Goal: Information Seeking & Learning: Learn about a topic

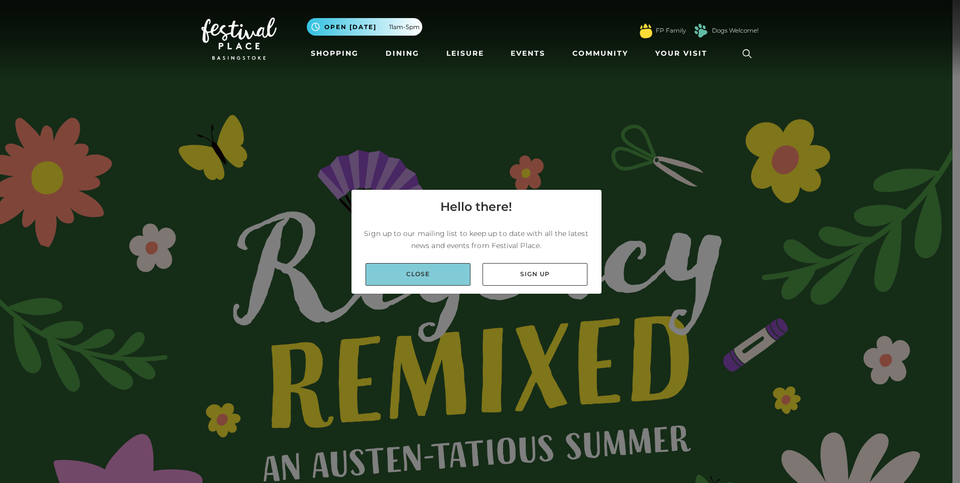
click at [439, 277] on link "Close" at bounding box center [418, 274] width 105 height 23
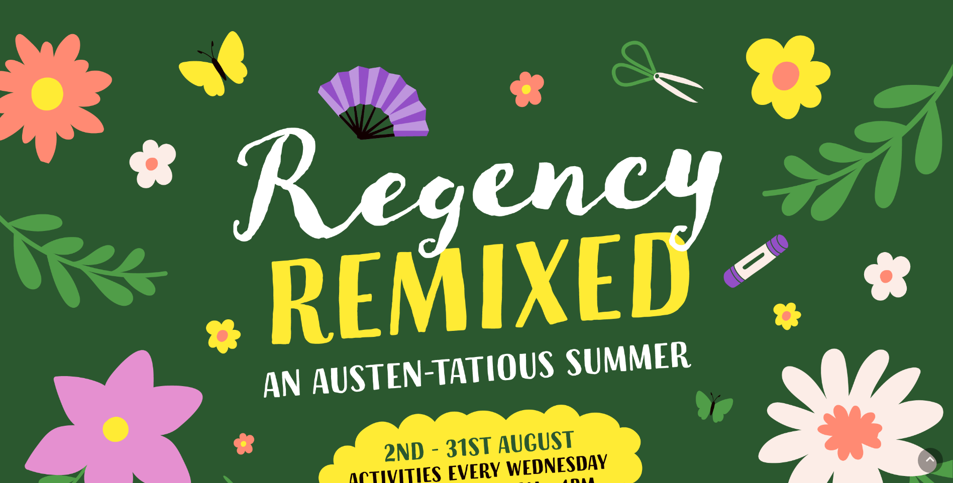
scroll to position [201, 0]
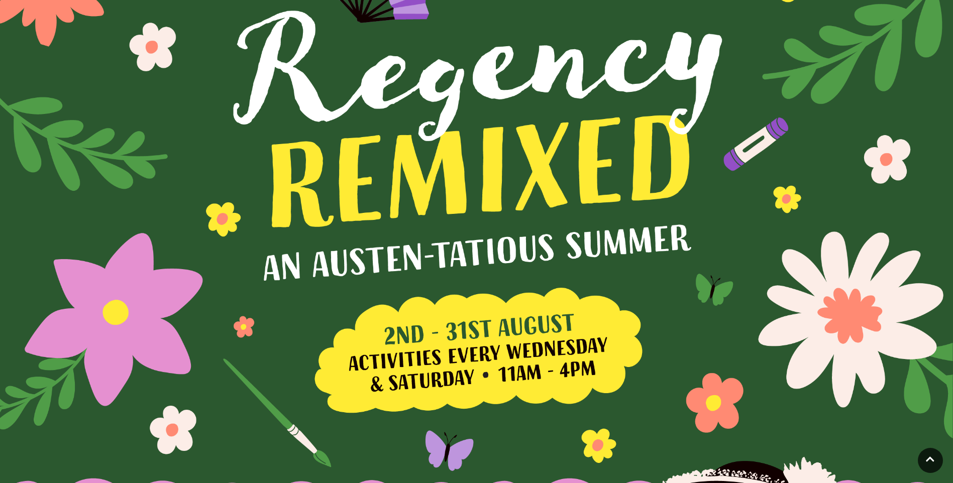
drag, startPoint x: 681, startPoint y: 130, endPoint x: 665, endPoint y: 318, distance: 188.9
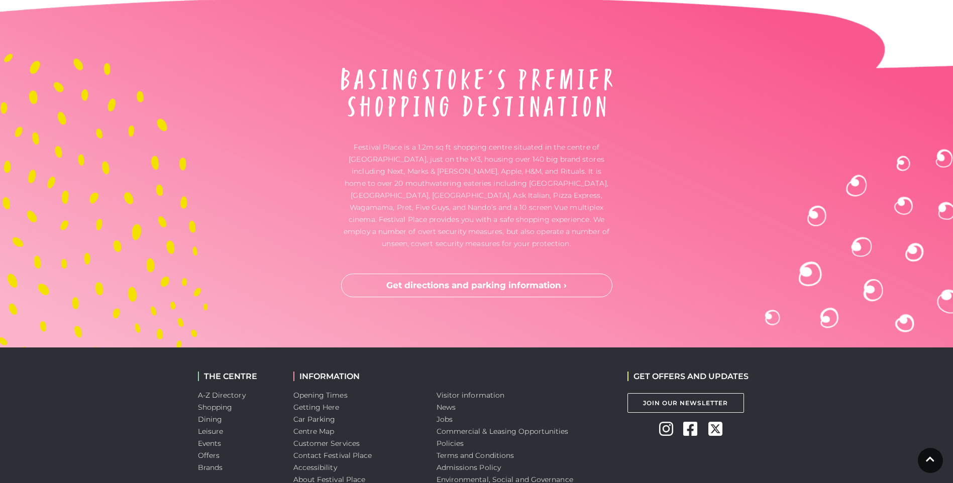
scroll to position [3330, 0]
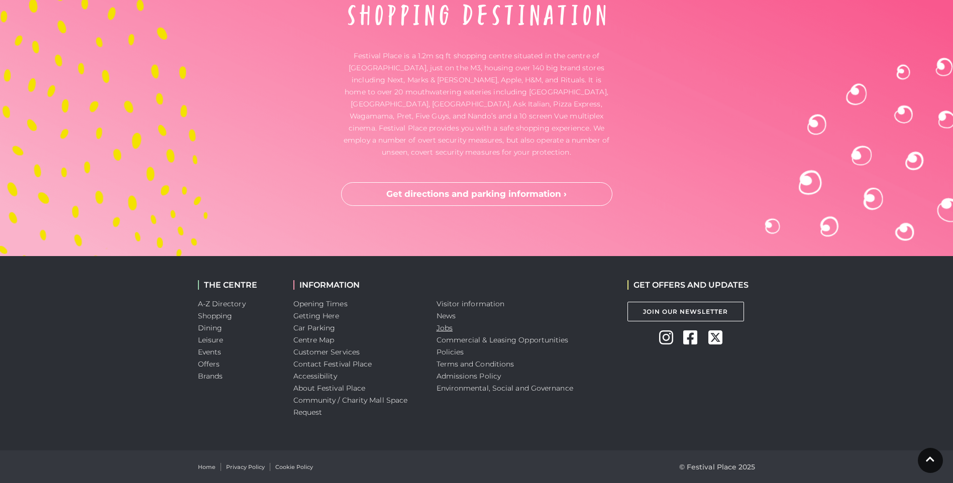
click at [445, 330] on link "Jobs" at bounding box center [444, 327] width 16 height 9
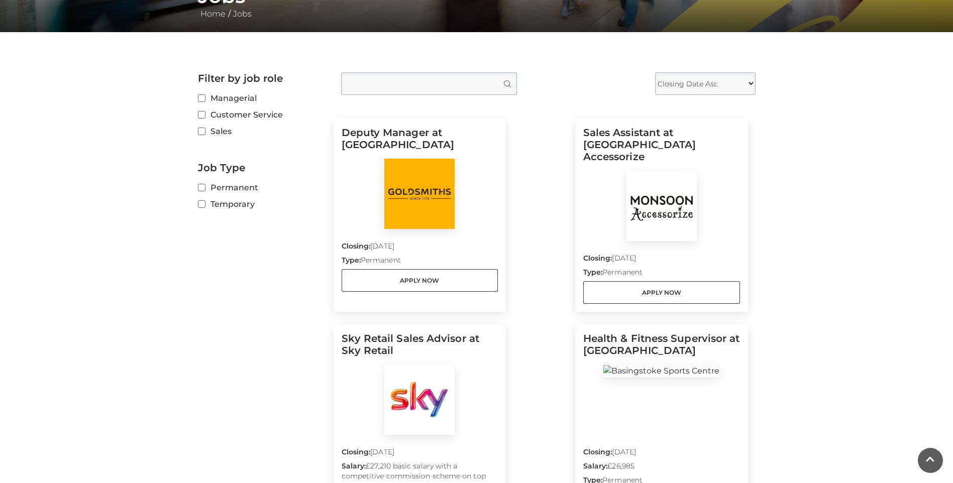
scroll to position [251, 0]
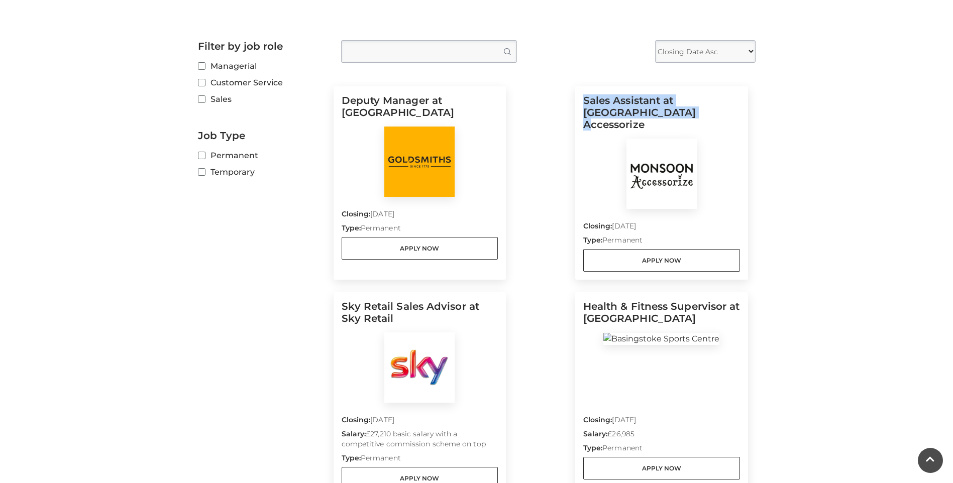
drag, startPoint x: 580, startPoint y: 103, endPoint x: 662, endPoint y: 115, distance: 82.7
click at [662, 115] on div "Sales Assistant at [GEOGRAPHIC_DATA] Accessorize Closing: [DATE] Type: Permanen…" at bounding box center [661, 182] width 173 height 193
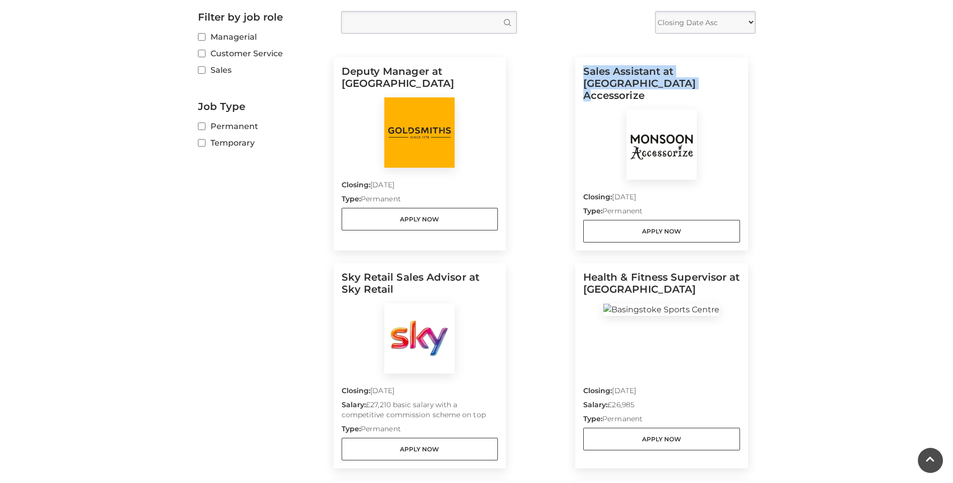
scroll to position [402, 0]
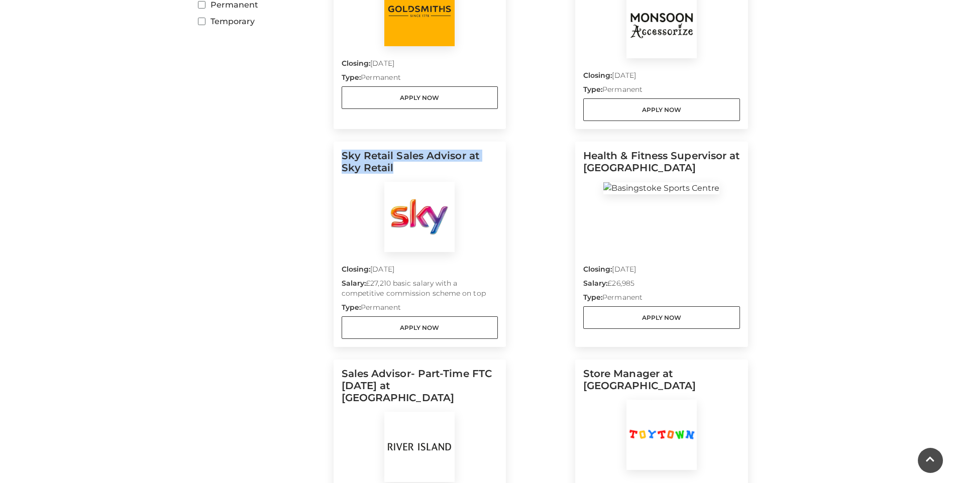
drag, startPoint x: 335, startPoint y: 141, endPoint x: 414, endPoint y: 156, distance: 80.2
click at [414, 156] on div "Sky Retail Sales Advisor at Sky Retail Closing: [DATE] Salary: £27,210 basic sa…" at bounding box center [419, 244] width 173 height 205
drag, startPoint x: 583, startPoint y: 144, endPoint x: 726, endPoint y: 157, distance: 143.7
click at [726, 157] on div "Health & Fitness Supervisor at [GEOGRAPHIC_DATA] Closing: [DATE] Salary: £26,98…" at bounding box center [661, 244] width 173 height 205
drag, startPoint x: 726, startPoint y: 157, endPoint x: 522, endPoint y: 170, distance: 204.3
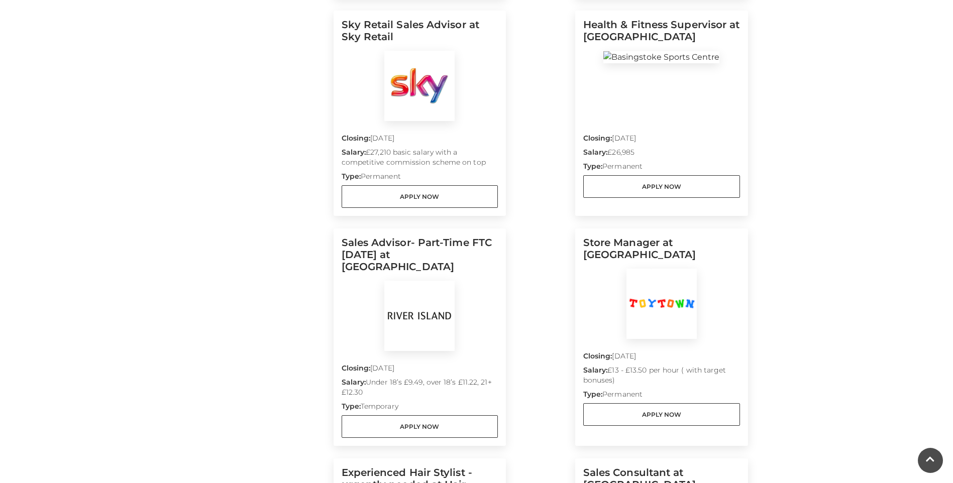
scroll to position [653, 0]
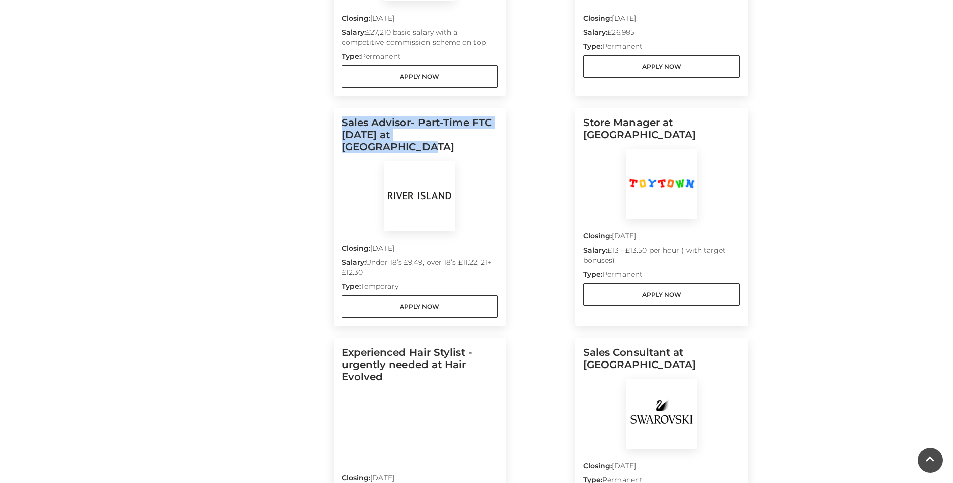
drag, startPoint x: 339, startPoint y: 108, endPoint x: 495, endPoint y: 134, distance: 158.3
click at [495, 134] on div "Sales Advisor- Part-Time FTC [DATE] at [GEOGRAPHIC_DATA] Closing: [DATE] Salary…" at bounding box center [419, 216] width 173 height 217
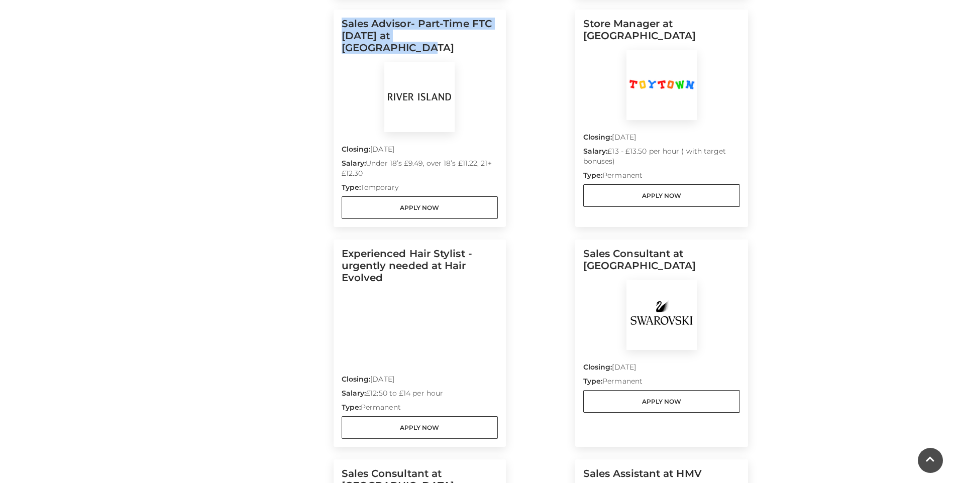
scroll to position [753, 0]
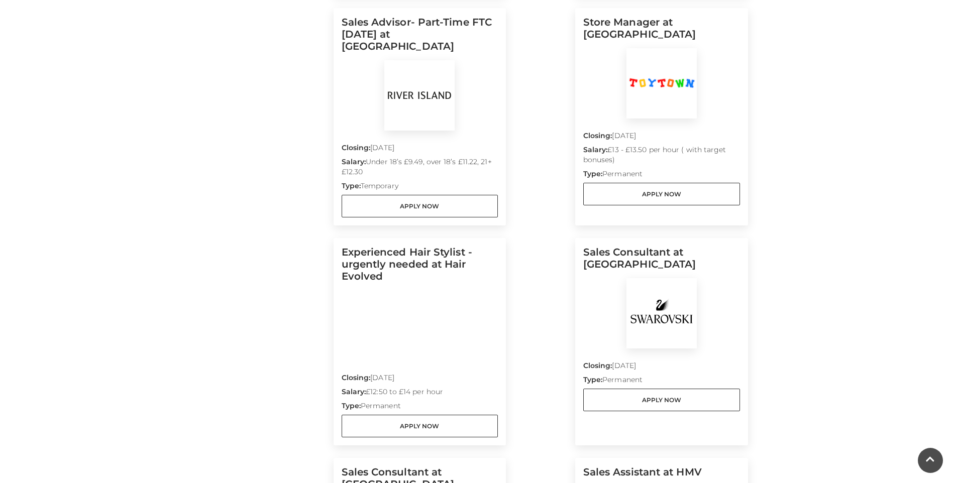
click at [543, 179] on div "Deputy Manager at [GEOGRAPHIC_DATA] Closing: [DATE] Type: Permanent Apply Now S…" at bounding box center [540, 222] width 414 height 1299
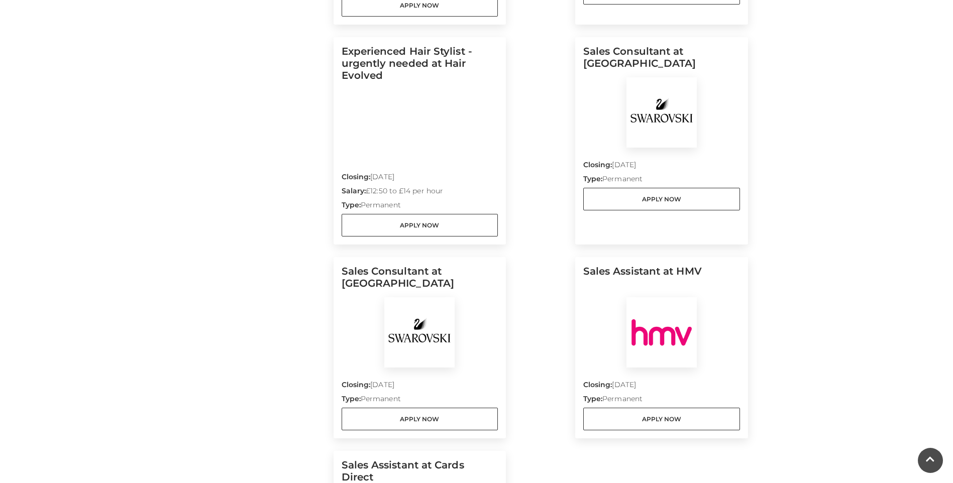
scroll to position [1004, 0]
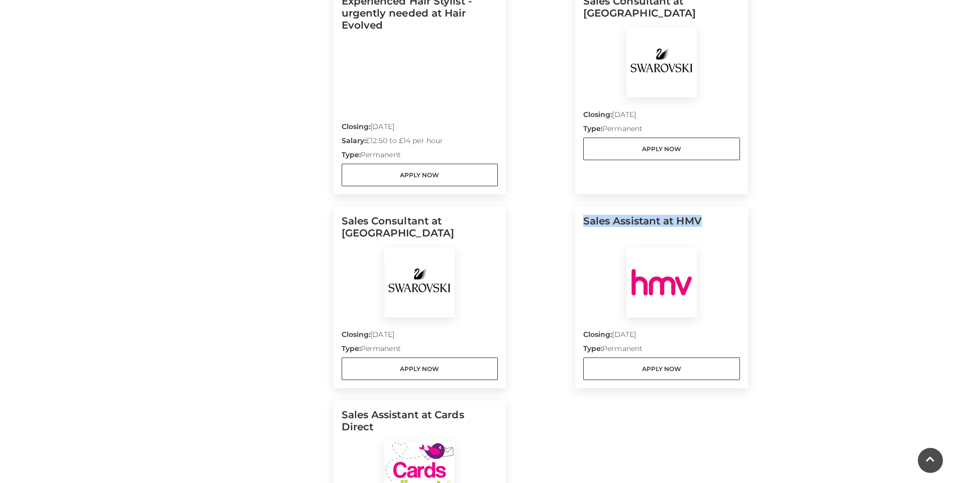
drag, startPoint x: 567, startPoint y: 189, endPoint x: 739, endPoint y: 198, distance: 173.0
drag, startPoint x: 363, startPoint y: 201, endPoint x: 529, endPoint y: 206, distance: 166.3
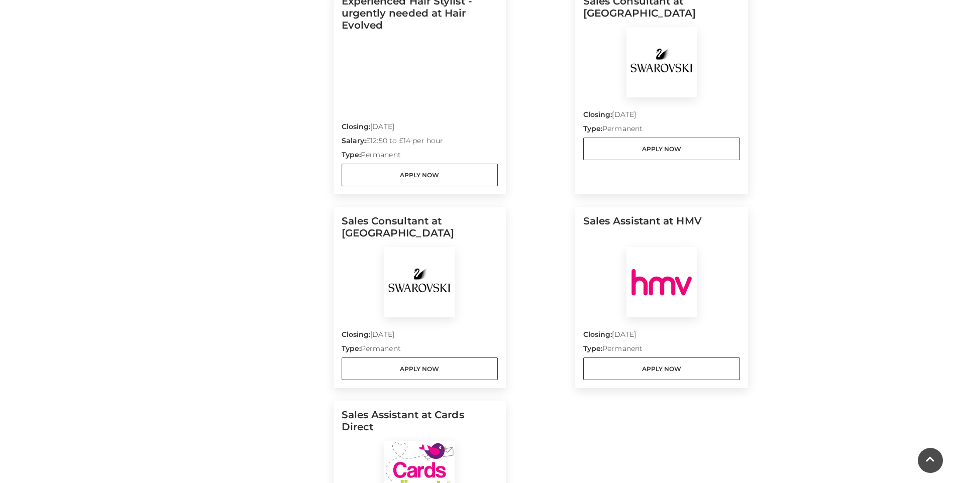
drag, startPoint x: 529, startPoint y: 206, endPoint x: 539, endPoint y: 297, distance: 91.4
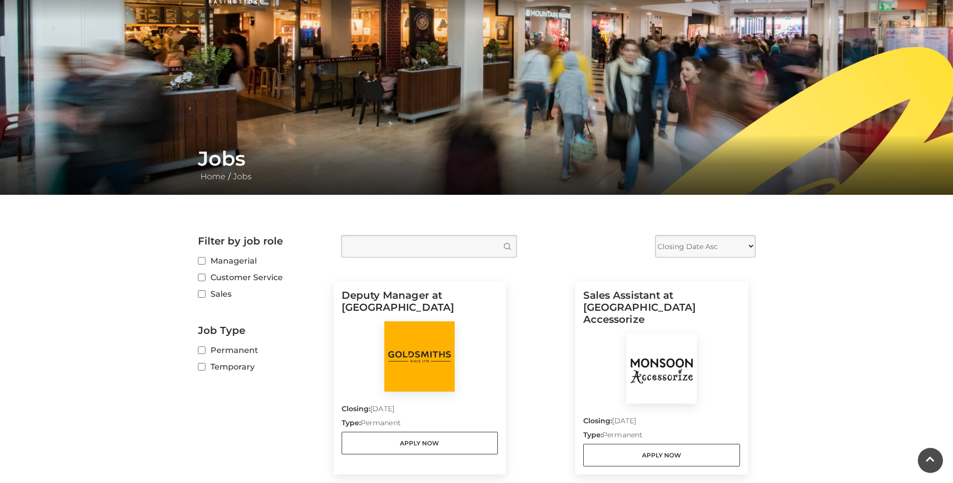
scroll to position [0, 0]
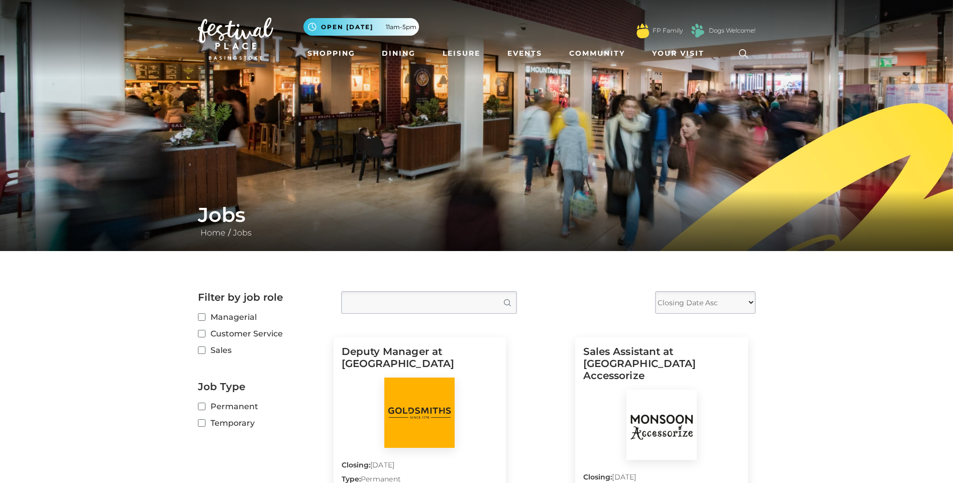
drag, startPoint x: 532, startPoint y: 293, endPoint x: 519, endPoint y: 134, distance: 160.3
